Goal: Complete application form: Complete application form

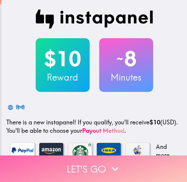
click at [136, 162] on button "Let's go" at bounding box center [93, 169] width 187 height 27
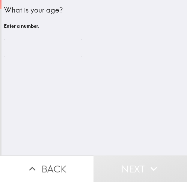
click at [48, 47] on input "number" at bounding box center [43, 48] width 78 height 19
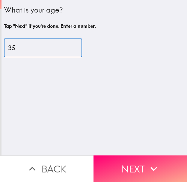
type input "35"
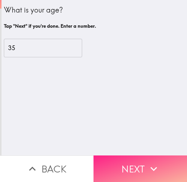
click at [147, 163] on icon "button" at bounding box center [153, 169] width 13 height 13
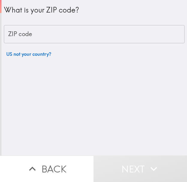
drag, startPoint x: 88, startPoint y: 32, endPoint x: 89, endPoint y: 35, distance: 3.5
click at [88, 32] on input "ZIP code" at bounding box center [94, 34] width 180 height 19
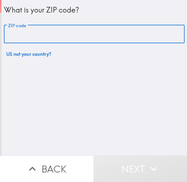
paste input "33621"
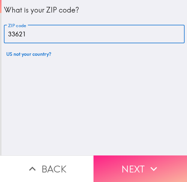
type input "33621"
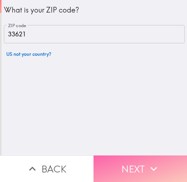
click at [122, 162] on button "Next" at bounding box center [139, 169] width 93 height 27
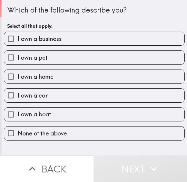
click at [106, 41] on label "I own a business" at bounding box center [94, 38] width 180 height 13
click at [18, 41] on input "I own a business" at bounding box center [10, 38] width 13 height 13
checkbox input "true"
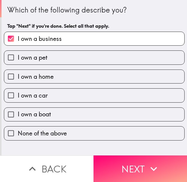
drag, startPoint x: 81, startPoint y: 75, endPoint x: 73, endPoint y: 91, distance: 17.3
click at [81, 76] on label "I own a home" at bounding box center [94, 76] width 180 height 13
click at [18, 76] on input "I own a home" at bounding box center [10, 76] width 13 height 13
checkbox input "true"
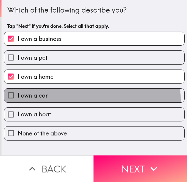
click at [69, 101] on label "I own a car" at bounding box center [94, 95] width 180 height 13
click at [18, 101] on input "I own a car" at bounding box center [10, 95] width 13 height 13
checkbox input "true"
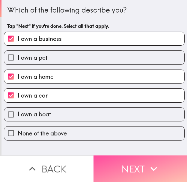
click at [136, 166] on button "Next" at bounding box center [139, 169] width 93 height 27
